Goal: Task Accomplishment & Management: Manage account settings

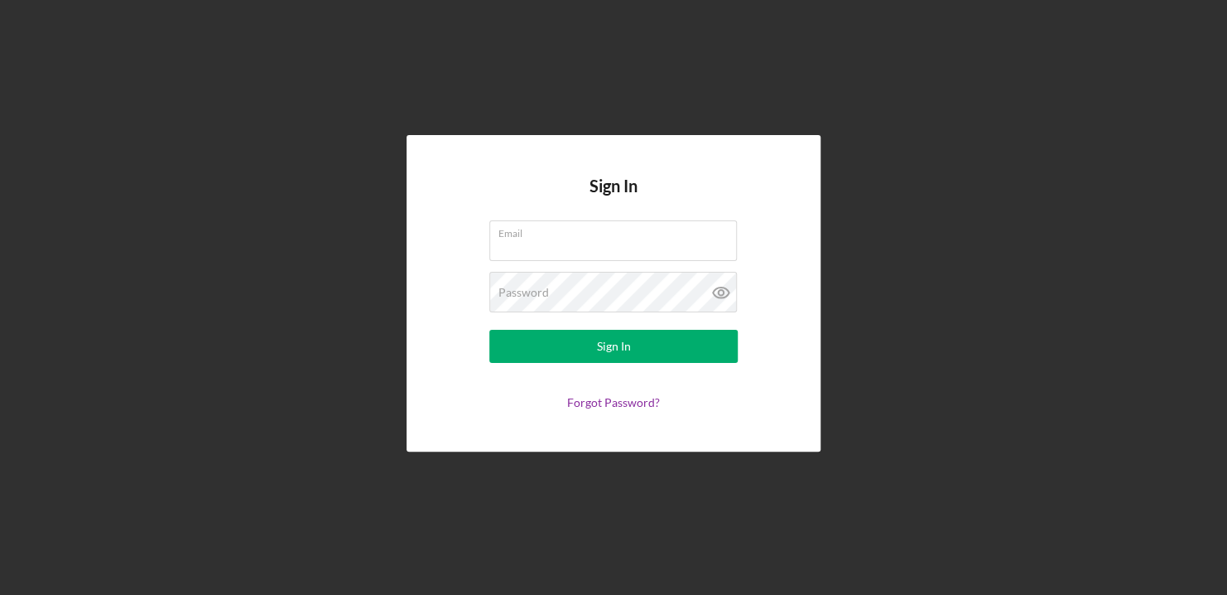
type input "[EMAIL_ADDRESS][DOMAIN_NAME]"
click at [720, 292] on icon at bounding box center [721, 292] width 41 height 41
